Goal: Check status: Check status

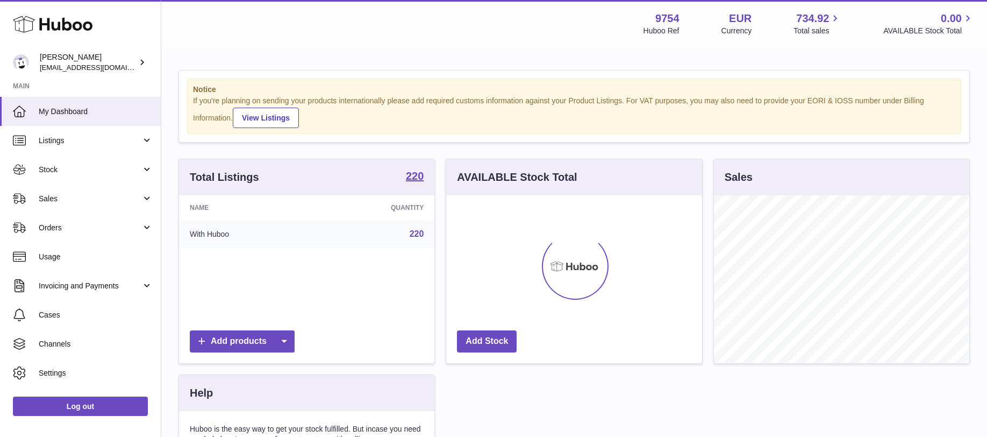
scroll to position [168, 255]
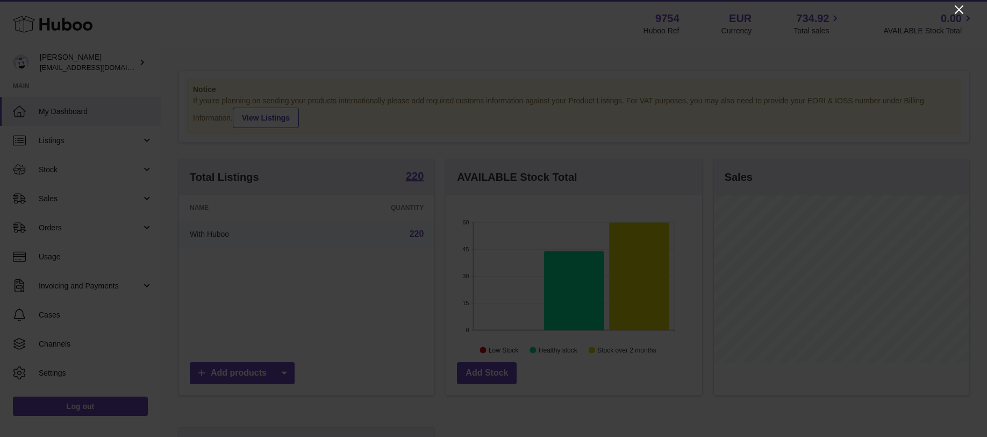
click at [955, 11] on icon "Close" at bounding box center [959, 9] width 13 height 13
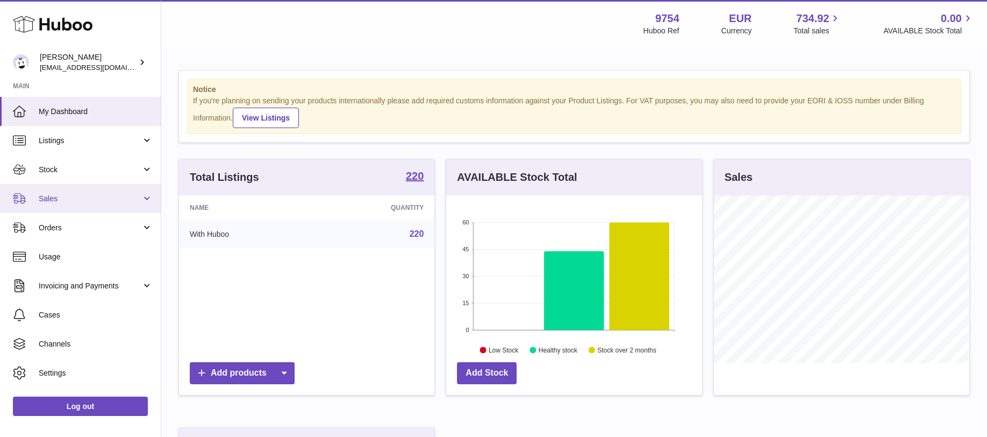
click at [88, 208] on link "Sales" at bounding box center [80, 198] width 161 height 29
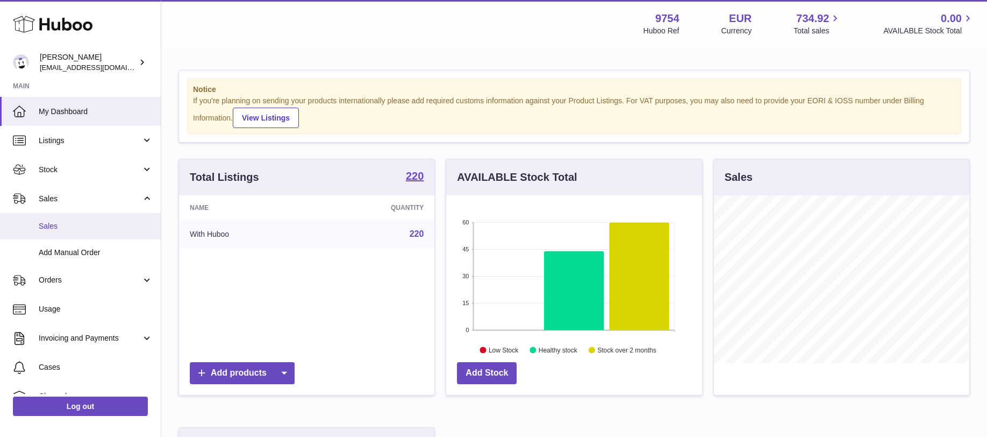
click at [68, 237] on link "Sales" at bounding box center [80, 226] width 161 height 26
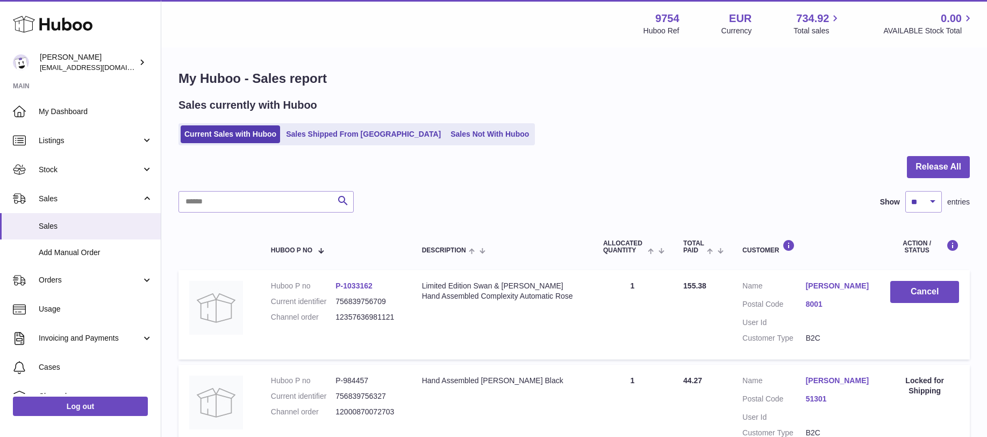
click at [369, 140] on link "Sales Shipped From [GEOGRAPHIC_DATA]" at bounding box center [363, 134] width 162 height 18
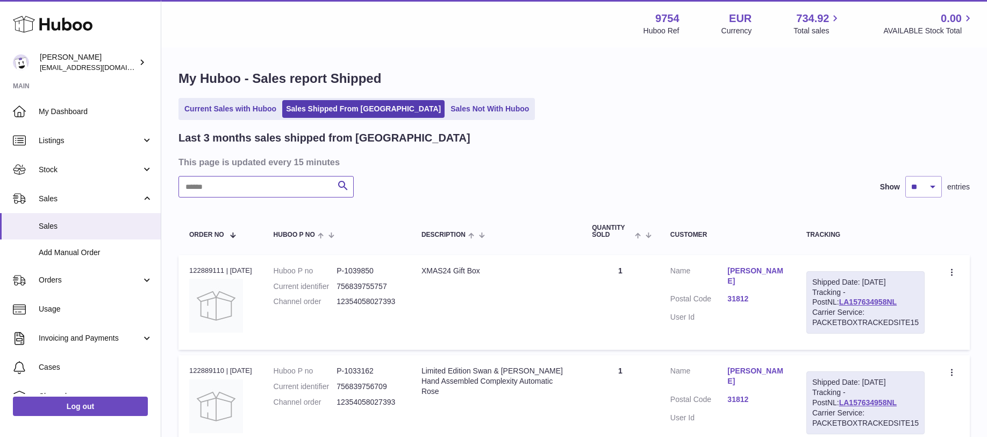
click at [290, 190] on input "text" at bounding box center [266, 187] width 175 height 22
type input "******"
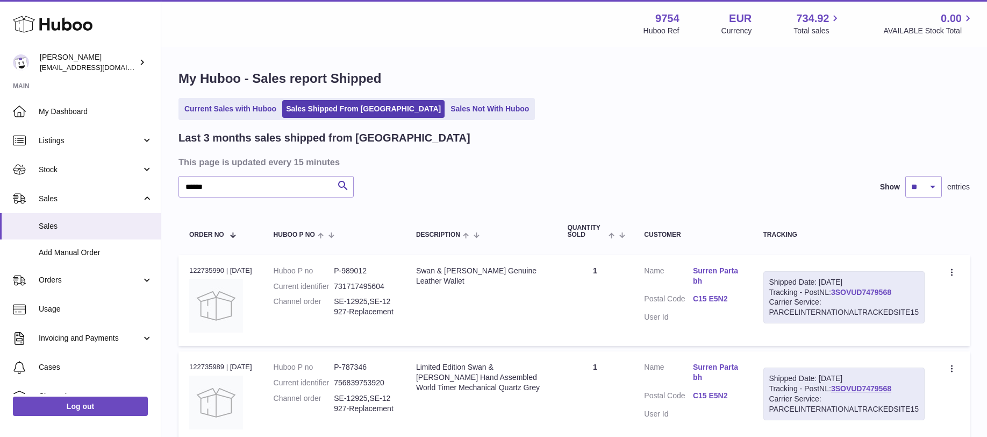
click at [888, 289] on link "3SOVUD7479568" at bounding box center [861, 292] width 60 height 9
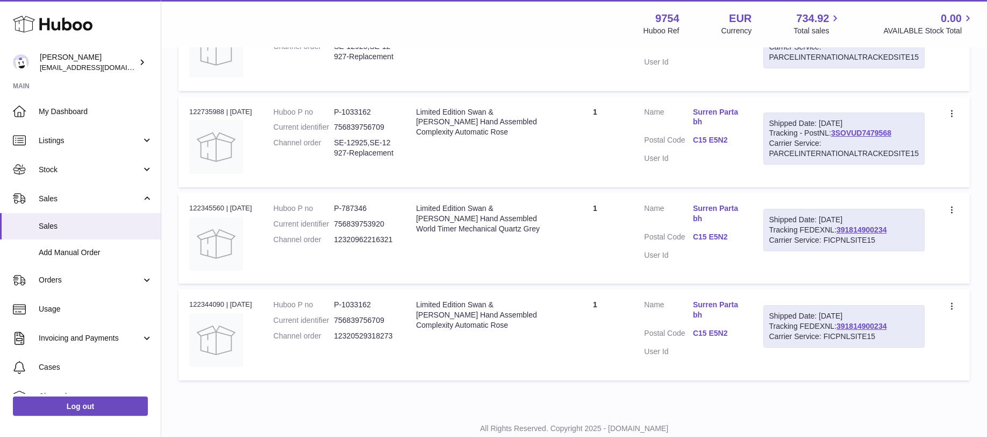
scroll to position [331, 0]
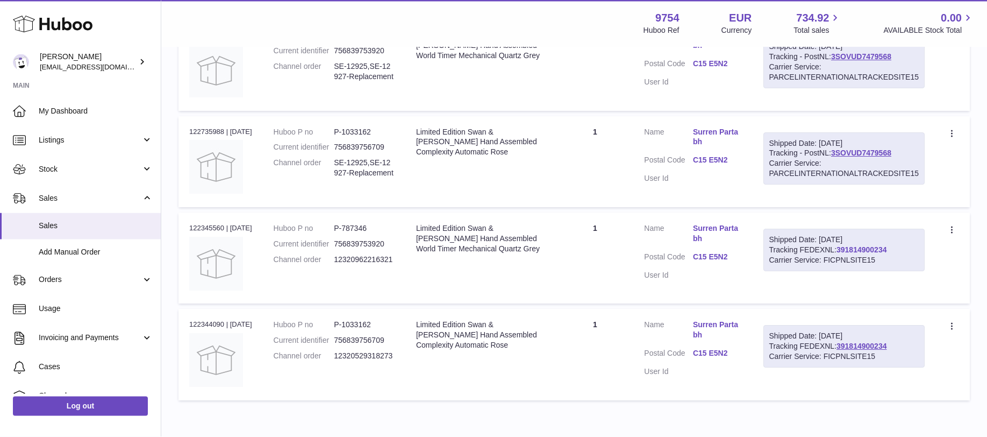
click at [857, 252] on link "391814900234" at bounding box center [862, 250] width 50 height 9
click at [868, 58] on link "3SOVUD7479568" at bounding box center [861, 57] width 60 height 9
